Goal: Information Seeking & Learning: Check status

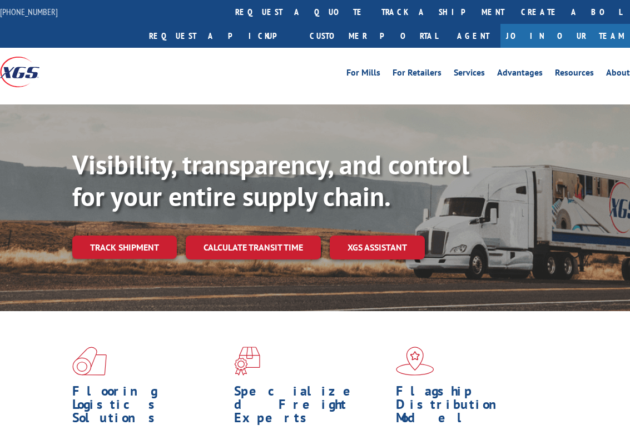
click at [373, 16] on link "track a shipment" at bounding box center [442, 12] width 139 height 24
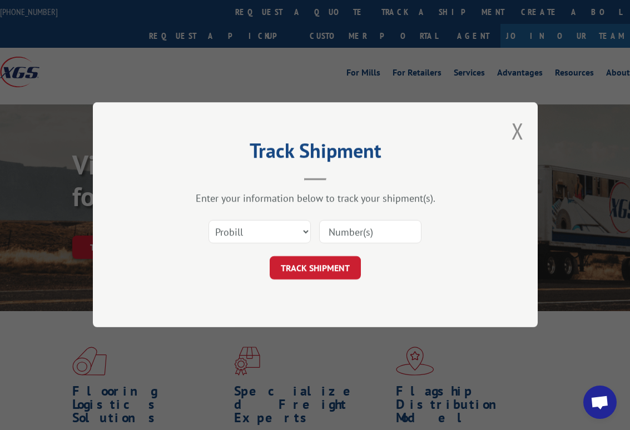
click at [346, 241] on input at bounding box center [370, 232] width 102 height 23
paste input "17228644"
type input "17228644"
click at [335, 274] on button "TRACK SHIPMENT" at bounding box center [315, 268] width 91 height 23
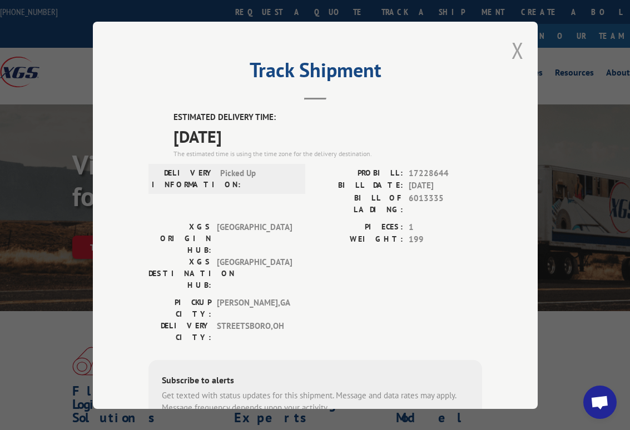
click at [511, 50] on button "Close modal" at bounding box center [517, 50] width 12 height 29
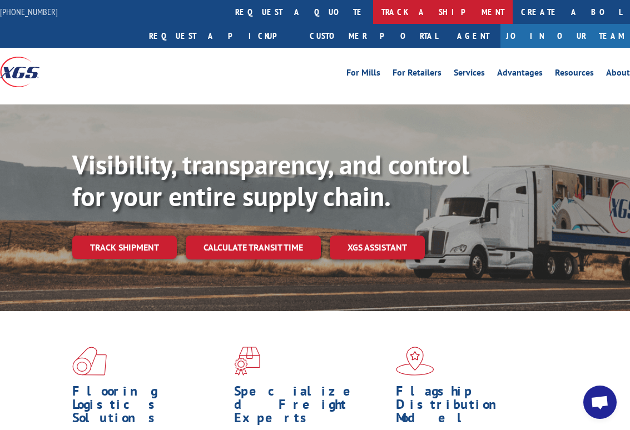
click at [373, 9] on link "track a shipment" at bounding box center [442, 12] width 139 height 24
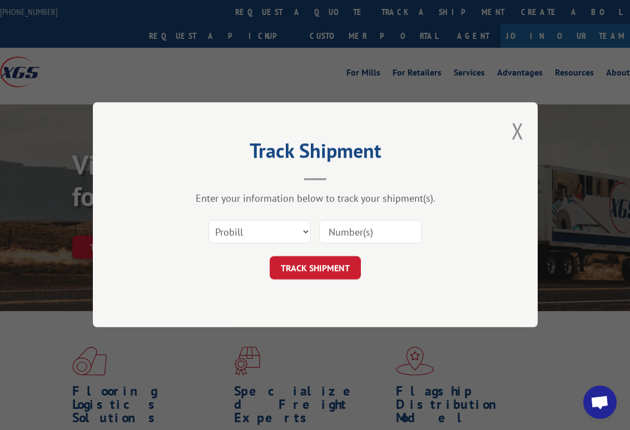
click at [343, 232] on input at bounding box center [370, 232] width 102 height 23
paste input "17470004"
type input "17470004"
click at [323, 268] on button "TRACK SHIPMENT" at bounding box center [315, 268] width 91 height 23
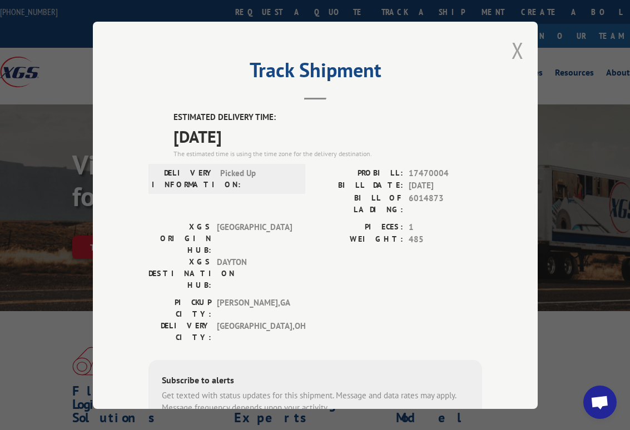
click at [513, 46] on button "Close modal" at bounding box center [517, 50] width 12 height 29
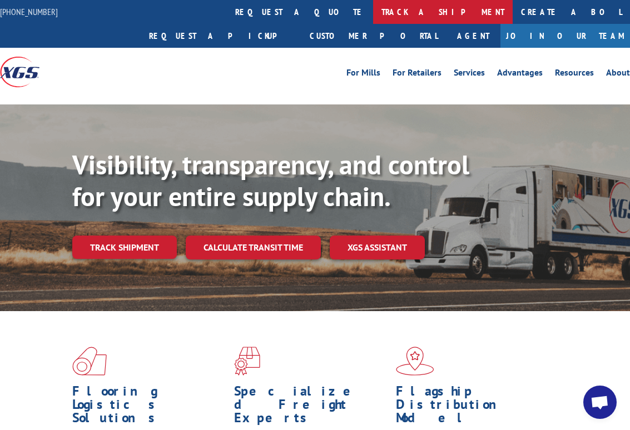
click at [373, 12] on link "track a shipment" at bounding box center [442, 12] width 139 height 24
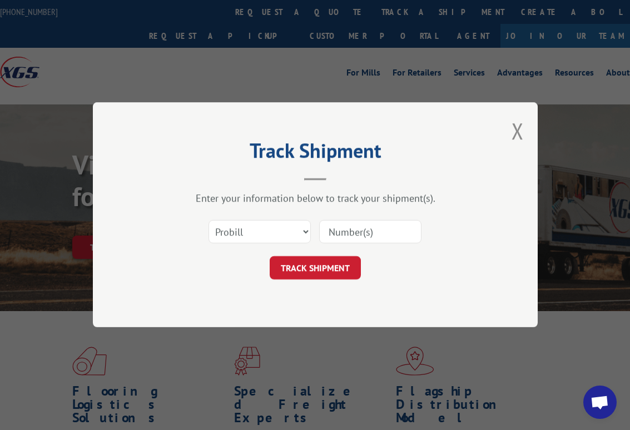
click at [330, 232] on input at bounding box center [370, 232] width 102 height 23
paste input "17470005"
type input "17470005"
click at [333, 259] on button "TRACK SHIPMENT" at bounding box center [315, 268] width 91 height 23
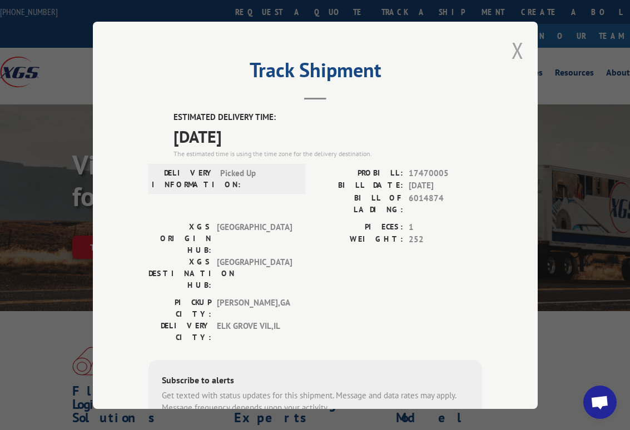
click at [515, 48] on button "Close modal" at bounding box center [517, 50] width 12 height 29
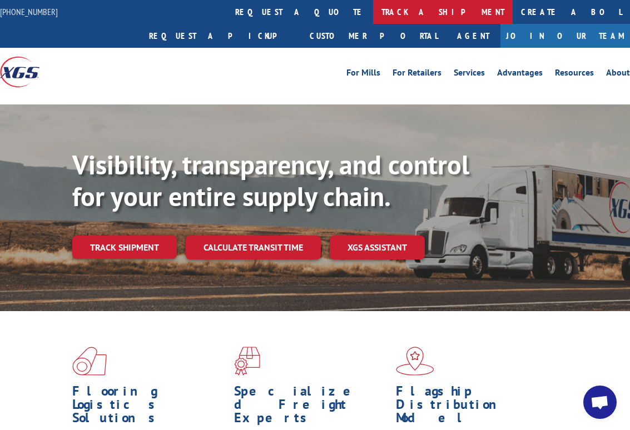
click at [373, 14] on link "track a shipment" at bounding box center [442, 12] width 139 height 24
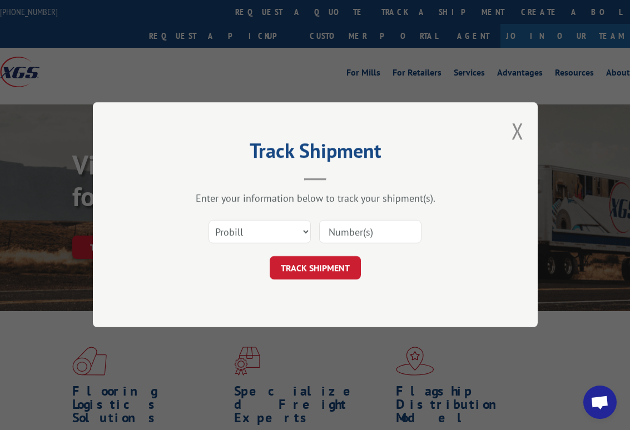
click at [353, 239] on input at bounding box center [370, 232] width 102 height 23
paste input "17228710"
type input "17228710"
click at [350, 276] on button "TRACK SHIPMENT" at bounding box center [315, 268] width 91 height 23
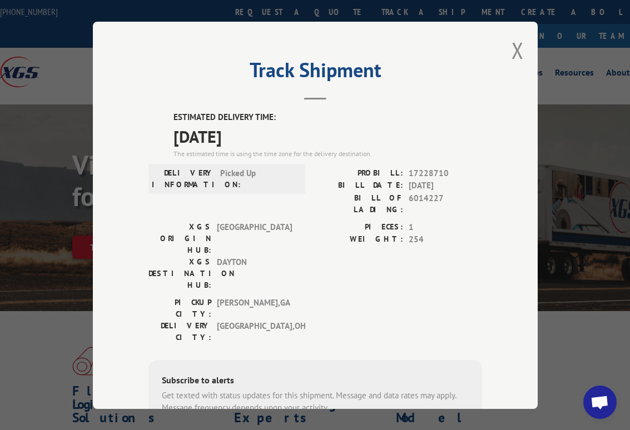
click at [522, 51] on div "Track Shipment ESTIMATED DELIVERY TIME: [DATE] The estimated time is using the …" at bounding box center [315, 215] width 445 height 387
click at [511, 48] on button "Close modal" at bounding box center [517, 50] width 12 height 29
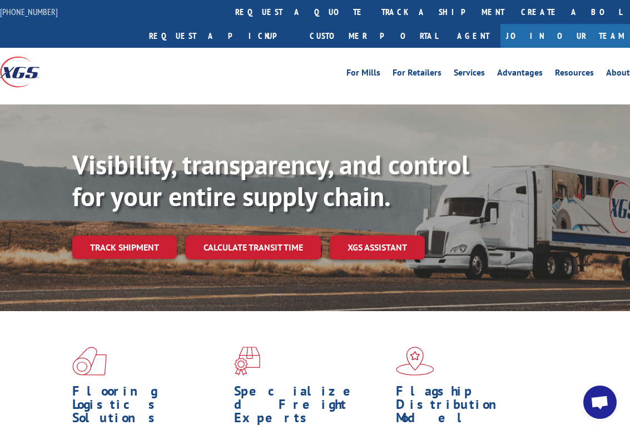
drag, startPoint x: 250, startPoint y: 17, endPoint x: 255, endPoint y: 22, distance: 7.1
click at [373, 17] on link "track a shipment" at bounding box center [442, 12] width 139 height 24
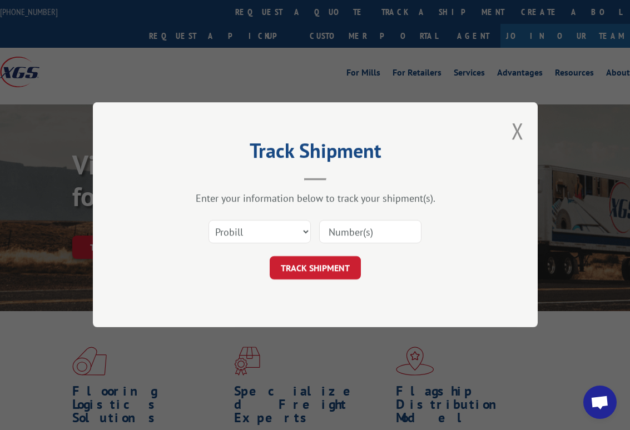
click at [347, 239] on input at bounding box center [370, 232] width 102 height 23
paste input "17470006"
type input "17470006"
click at [325, 271] on button "TRACK SHIPMENT" at bounding box center [315, 268] width 91 height 23
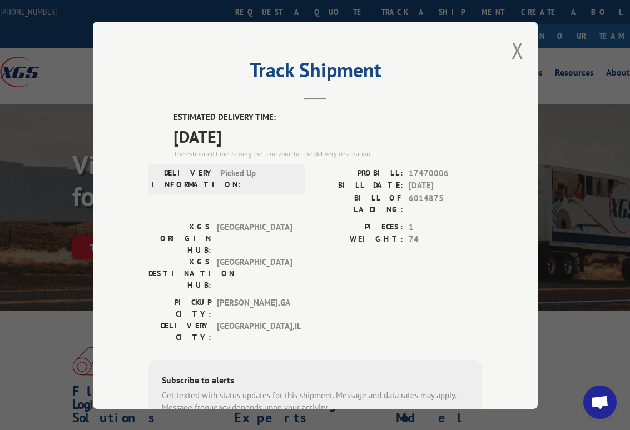
click at [522, 52] on div "Track Shipment ESTIMATED DELIVERY TIME: [DATE] The estimated time is using the …" at bounding box center [315, 215] width 445 height 387
click at [511, 47] on button "Close modal" at bounding box center [517, 50] width 12 height 29
